Goal: Navigation & Orientation: Find specific page/section

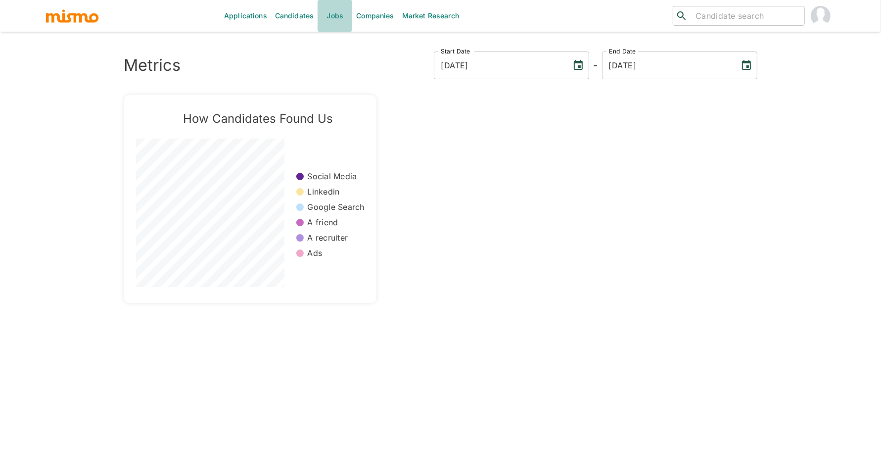
click at [331, 20] on link "Jobs" at bounding box center [335, 16] width 35 height 32
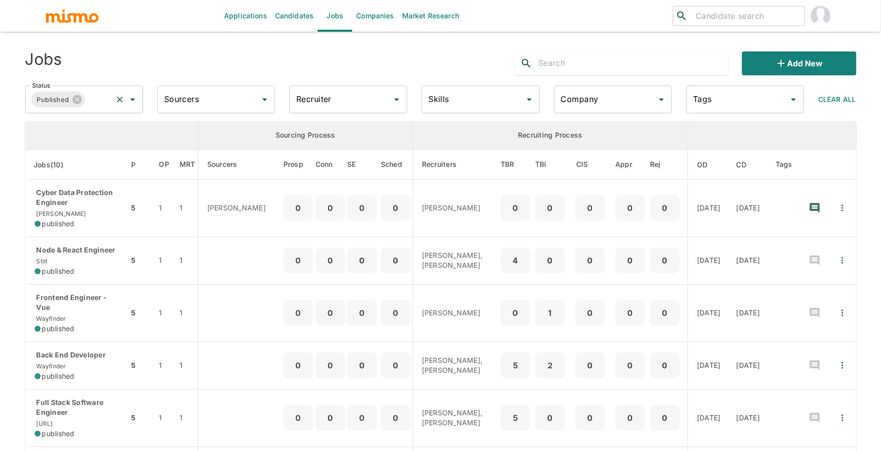
click at [108, 99] on input "Status" at bounding box center [99, 99] width 24 height 19
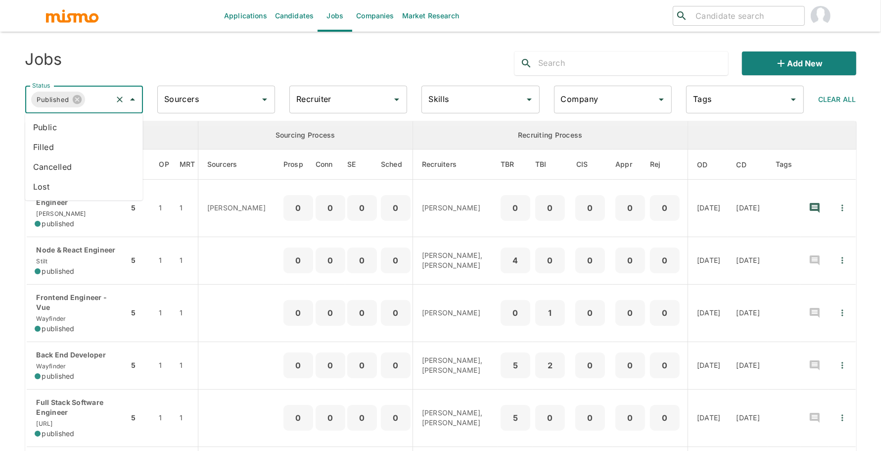
click at [90, 121] on li "Public" at bounding box center [84, 127] width 118 height 20
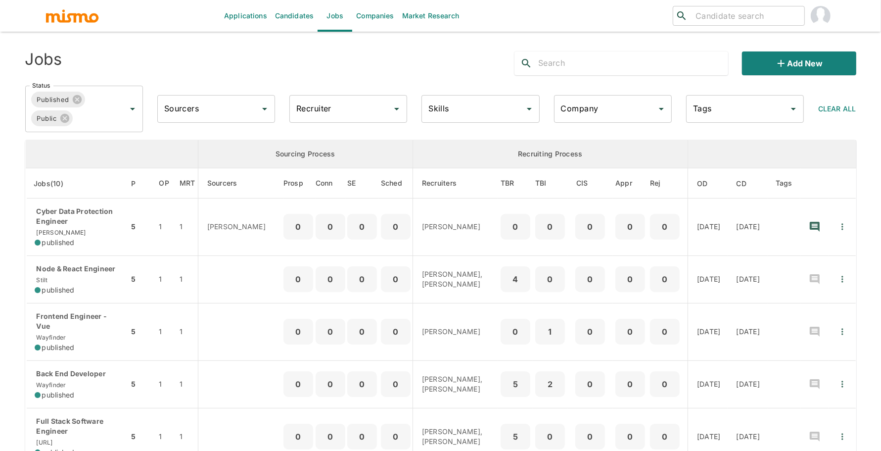
click at [374, 113] on input "Recruiter" at bounding box center [341, 108] width 94 height 19
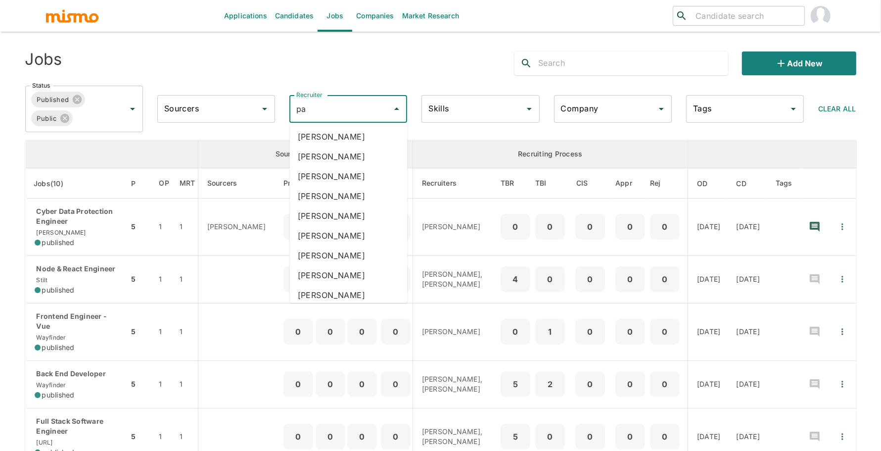
type input "pao"
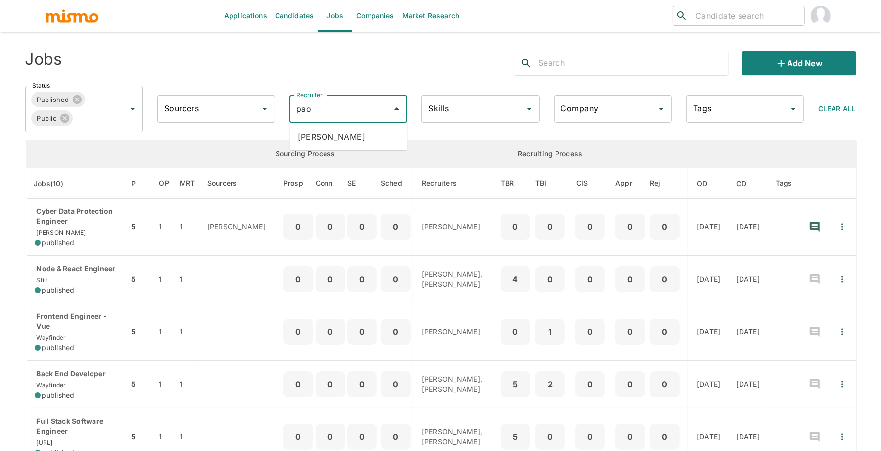
click at [341, 132] on li "[PERSON_NAME]" at bounding box center [349, 137] width 118 height 20
